Goal: Information Seeking & Learning: Understand process/instructions

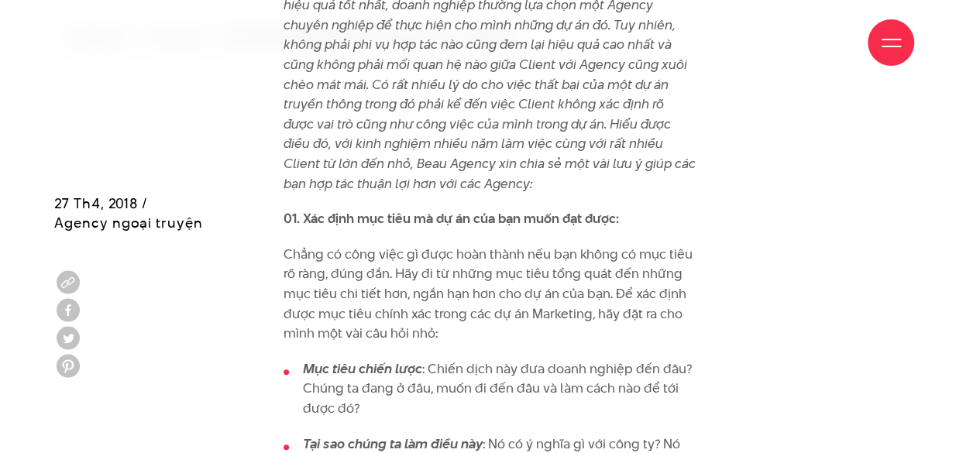
scroll to position [698, 0]
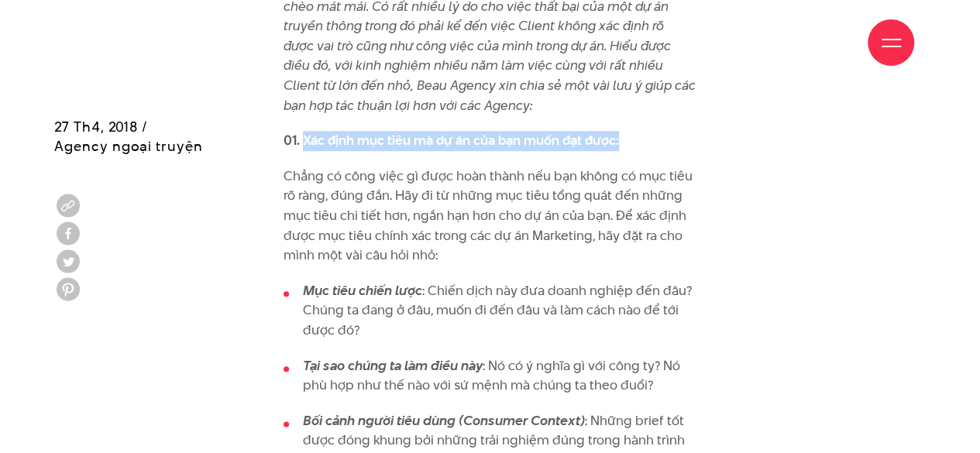
drag, startPoint x: 301, startPoint y: 136, endPoint x: 668, endPoint y: 137, distance: 366.5
click at [668, 137] on p "01. Xác định mục tiêu mà dự án của bạn muốn đạt được:" at bounding box center [490, 141] width 413 height 20
copy strong "Xác định mục tiêu mà dự án của bạn muốn đạt được:"
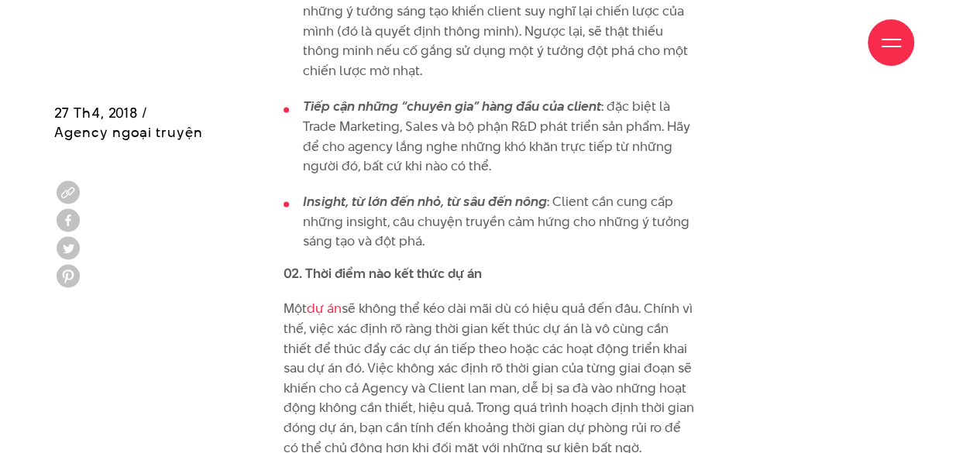
scroll to position [1359, 0]
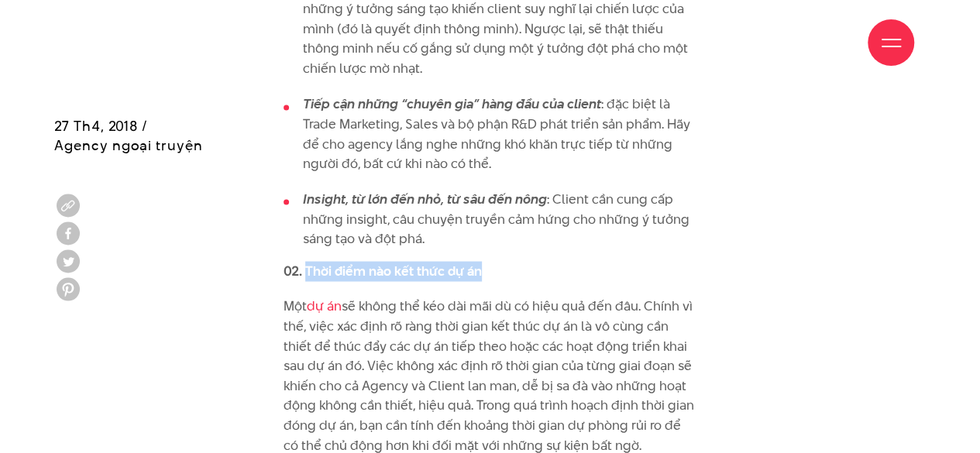
drag, startPoint x: 490, startPoint y: 274, endPoint x: 308, endPoint y: 277, distance: 182.1
click at [308, 277] on p "02. Thời điểm nào kết thức dự án" at bounding box center [490, 271] width 413 height 20
copy strong "Thời điểm nào kết thức dự án"
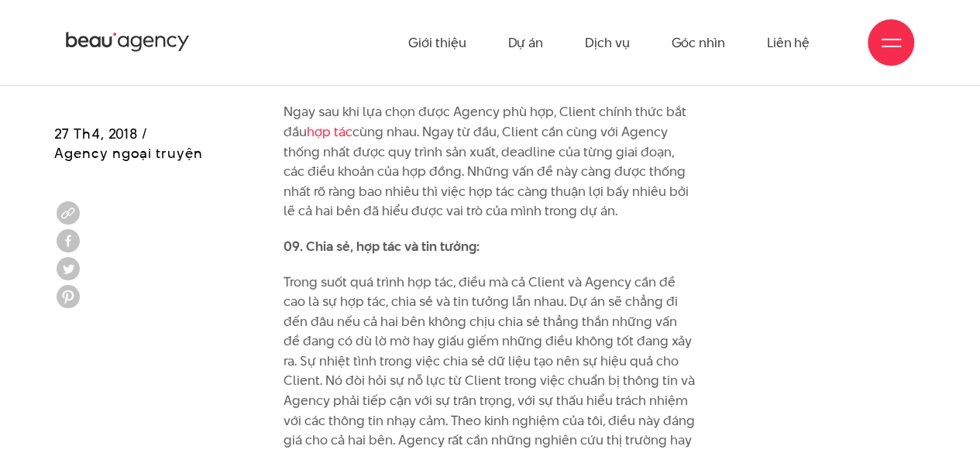
scroll to position [3052, 0]
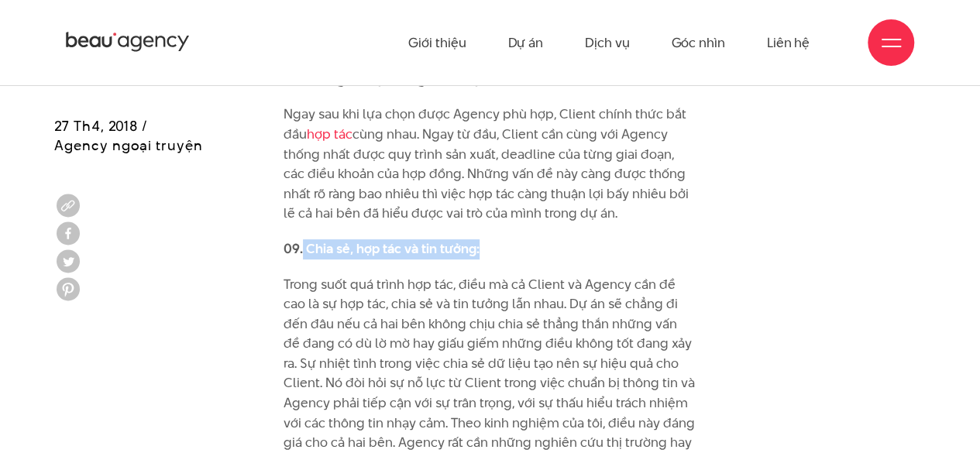
drag, startPoint x: 304, startPoint y: 205, endPoint x: 499, endPoint y: 219, distance: 195.8
copy strong "Chia sẻ, hợp tác và tin tưởng:"
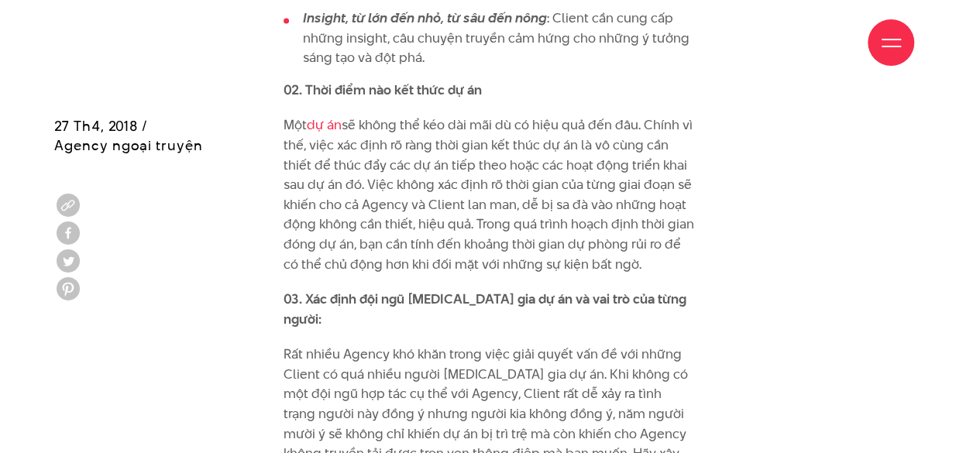
scroll to position [1540, 0]
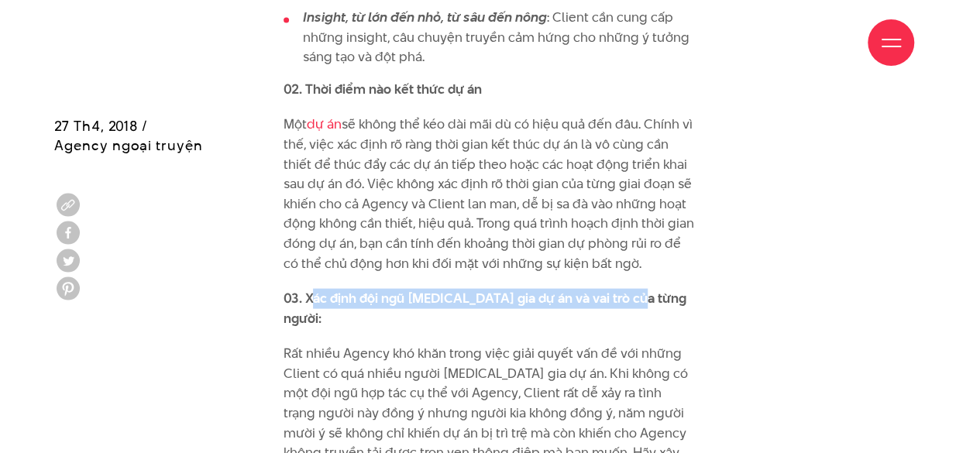
drag, startPoint x: 315, startPoint y: 301, endPoint x: 638, endPoint y: 300, distance: 322.3
click at [638, 300] on strong "03. Xác định đội ngũ [MEDICAL_DATA] gia dự án và vai trò của từng người:" at bounding box center [485, 308] width 403 height 39
drag, startPoint x: 374, startPoint y: 314, endPoint x: 304, endPoint y: 301, distance: 71.6
click at [304, 301] on strong "03. Xác định đội ngũ [MEDICAL_DATA] gia dự án và vai trò của từng người:" at bounding box center [485, 308] width 403 height 39
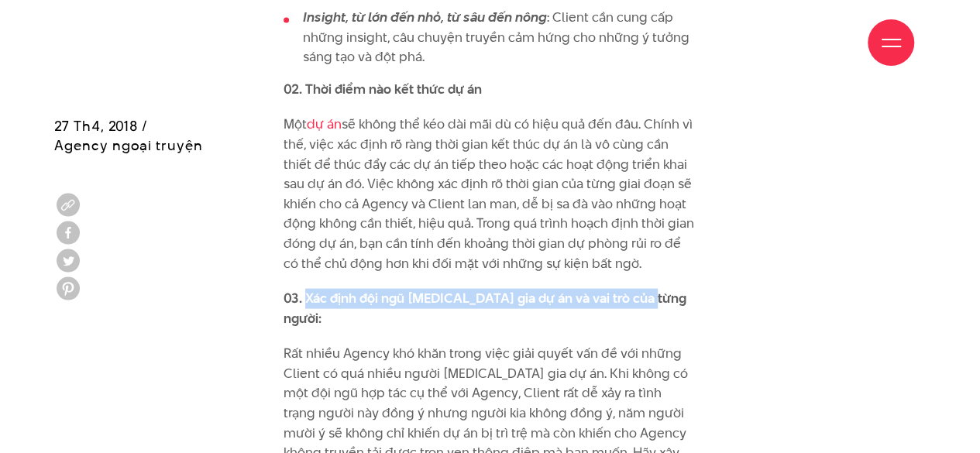
drag, startPoint x: 304, startPoint y: 301, endPoint x: 647, endPoint y: 298, distance: 343.3
click at [647, 298] on strong "03. Xác định đội ngũ [MEDICAL_DATA] gia dự án và vai trò của từng người:" at bounding box center [485, 308] width 403 height 39
copy strong "Xác định đội ngũ [MEDICAL_DATA] gia dự án và vai trò của từng người"
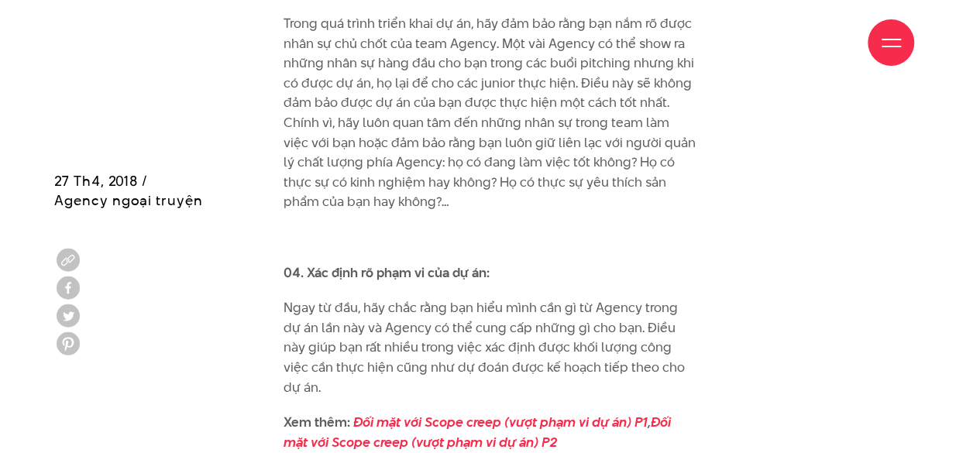
scroll to position [2104, 0]
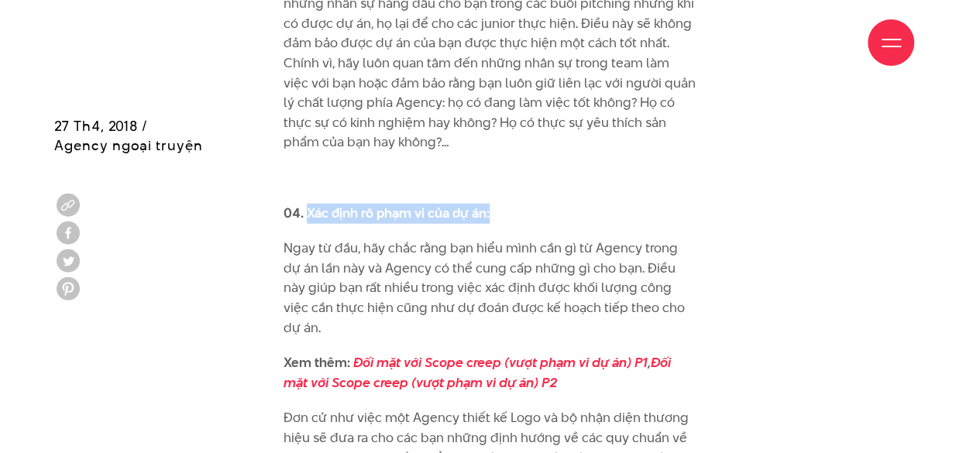
drag, startPoint x: 305, startPoint y: 194, endPoint x: 494, endPoint y: 196, distance: 189.1
click at [494, 204] on p "04. Xác định rõ phạm vi của dự án:" at bounding box center [490, 214] width 413 height 20
copy strong "Xác định rõ phạm vi của dự án:"
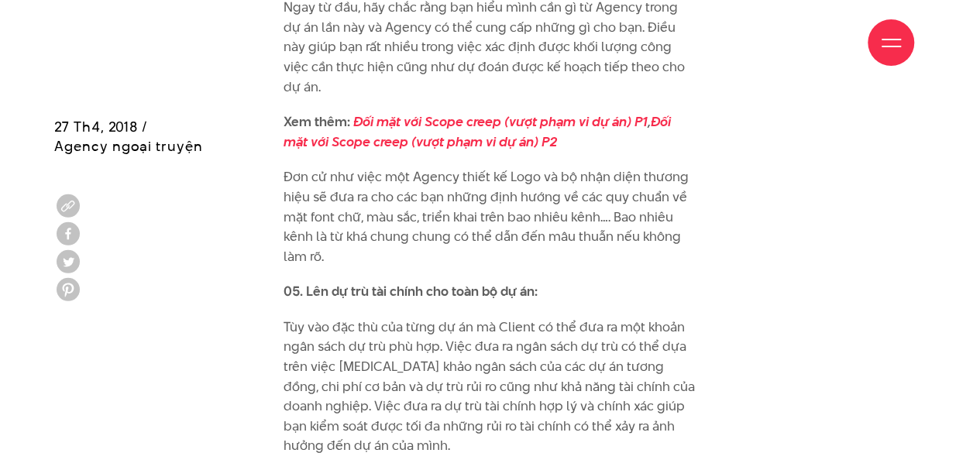
scroll to position [2346, 0]
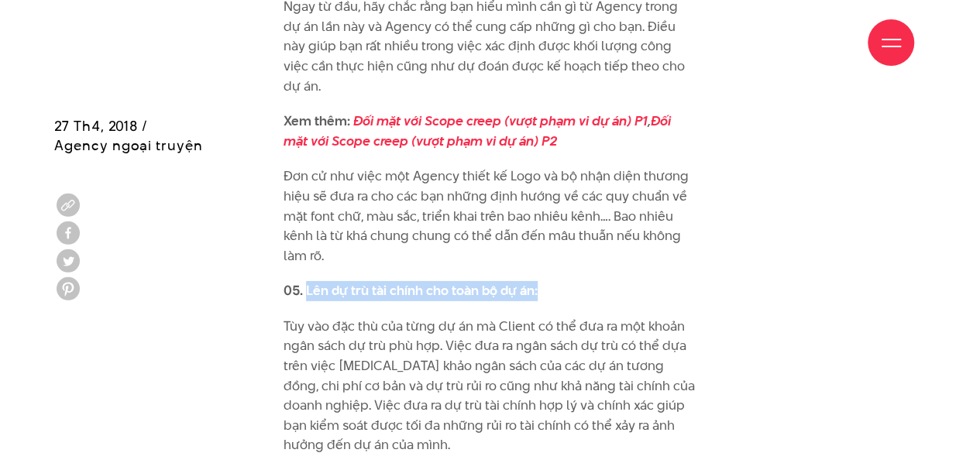
drag, startPoint x: 307, startPoint y: 250, endPoint x: 538, endPoint y: 241, distance: 231.1
click at [538, 281] on p "05. Lên dự trù tài chính cho toàn bộ dự án:" at bounding box center [490, 291] width 413 height 20
copy strong "[PERSON_NAME] dự trù tài chính cho toàn bộ dự án:"
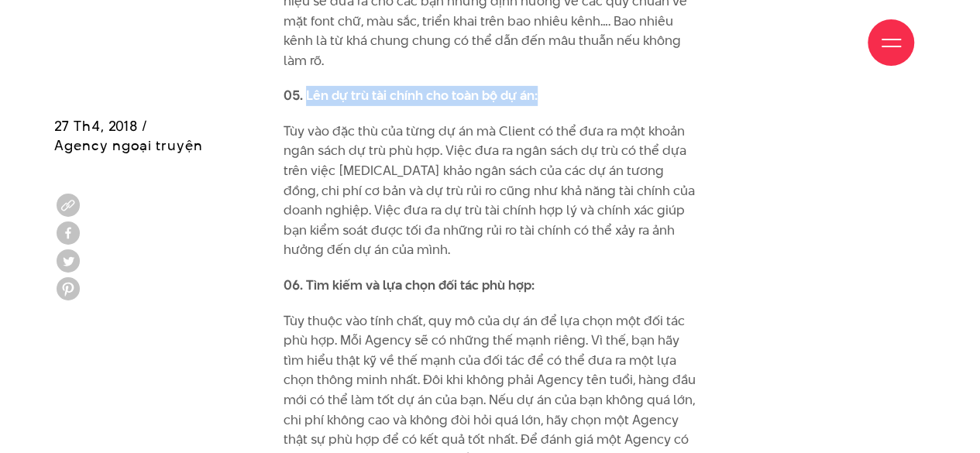
scroll to position [2542, 0]
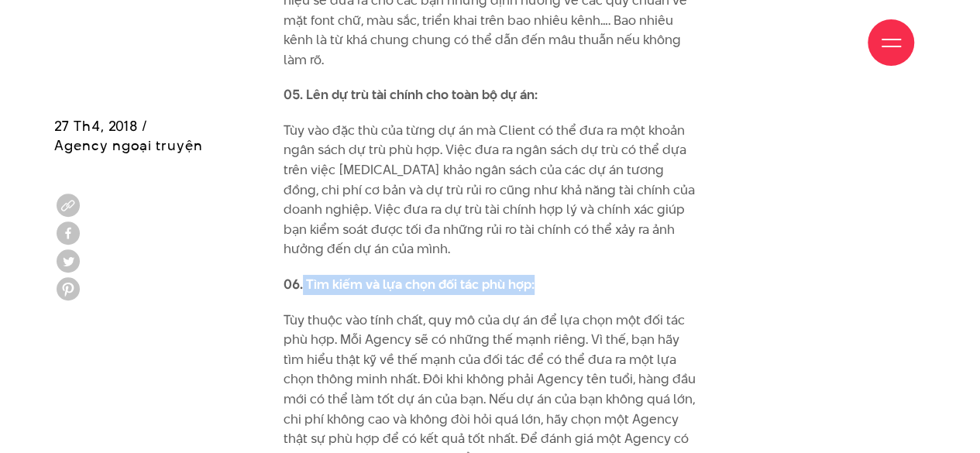
drag, startPoint x: 301, startPoint y: 238, endPoint x: 537, endPoint y: 232, distance: 235.6
copy strong "Tìm kiếm và lựa chọn đối tác phù hợp:"
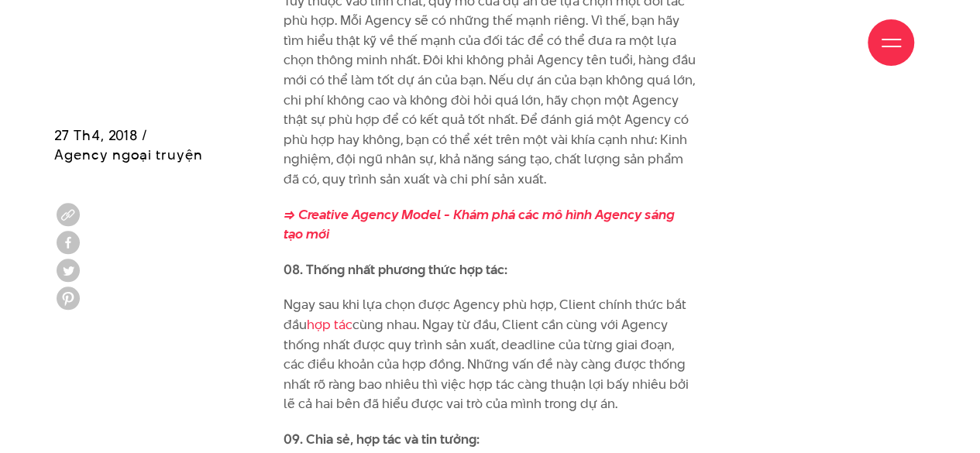
scroll to position [2871, 0]
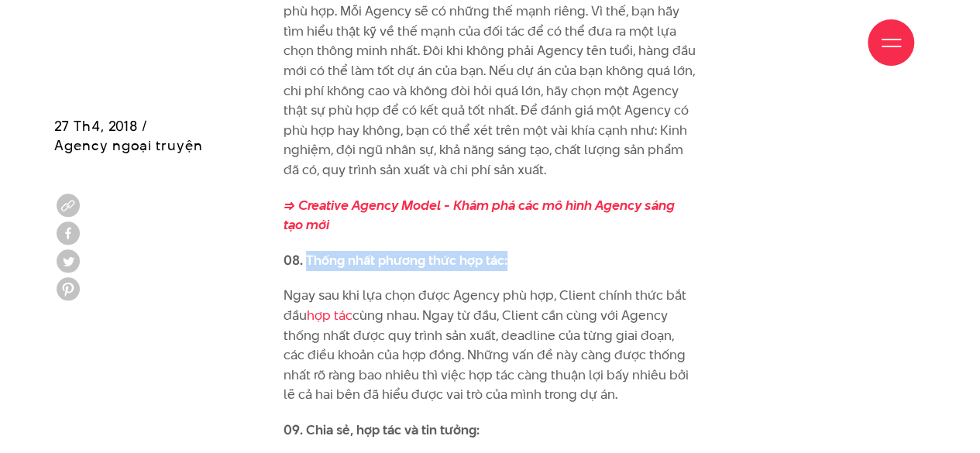
drag, startPoint x: 305, startPoint y: 215, endPoint x: 532, endPoint y: 212, distance: 227.0
click at [532, 251] on p "08. Thống nhất phương thức hợp tác:" at bounding box center [490, 261] width 413 height 20
copy strong "Thống nhất phương thức hợp tác:"
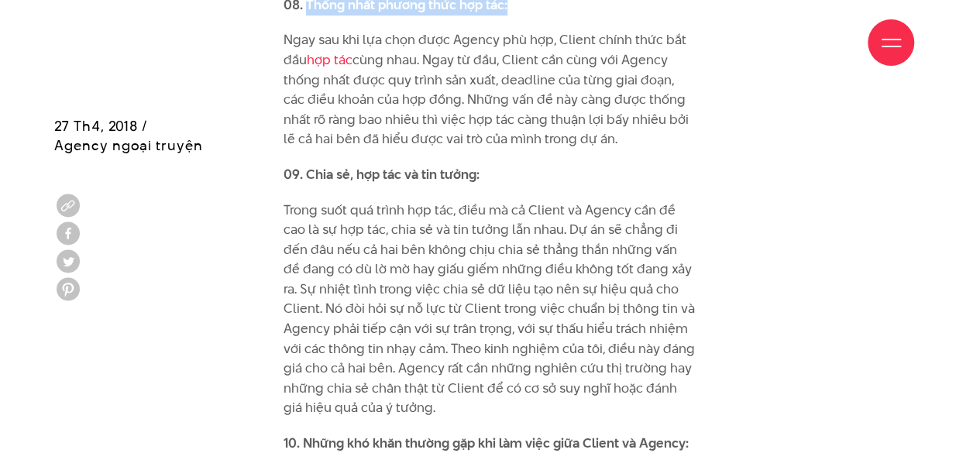
scroll to position [3129, 0]
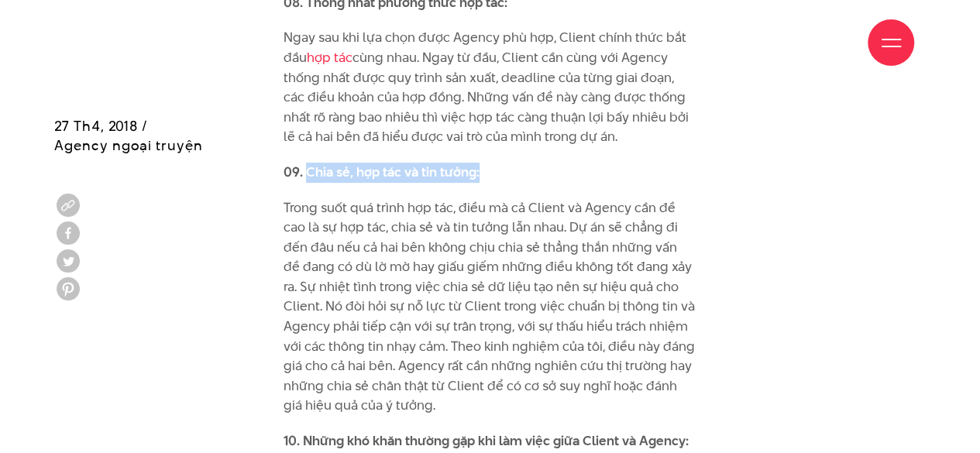
drag, startPoint x: 304, startPoint y: 133, endPoint x: 487, endPoint y: 134, distance: 182.1
click at [487, 163] on p "09. Chia sẻ, hợp tác và tin tưởng:" at bounding box center [490, 173] width 413 height 20
copy strong "Chia sẻ, hợp tác và tin tưởng:"
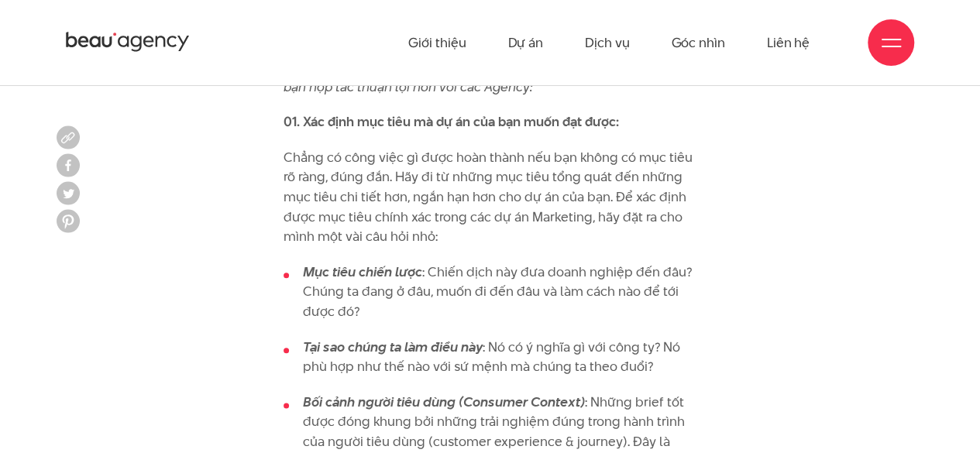
scroll to position [573, 0]
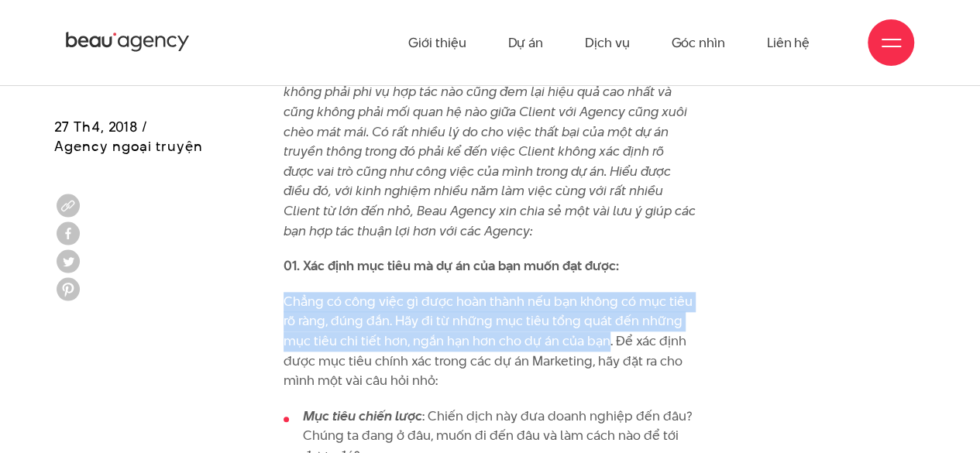
drag, startPoint x: 280, startPoint y: 308, endPoint x: 606, endPoint y: 342, distance: 328.0
